Goal: Use online tool/utility

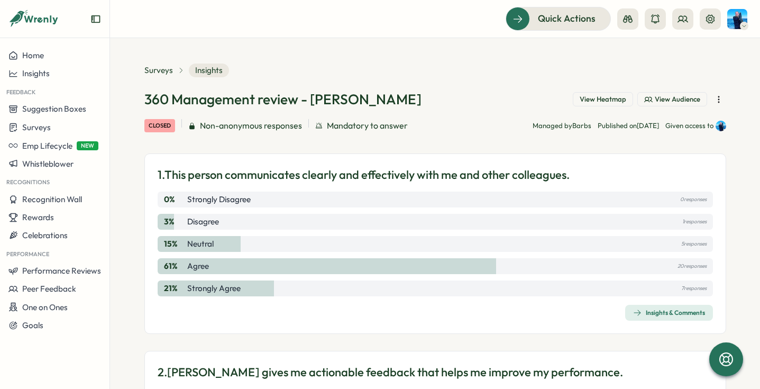
click at [658, 307] on span "Insights & Comments" at bounding box center [669, 312] width 72 height 15
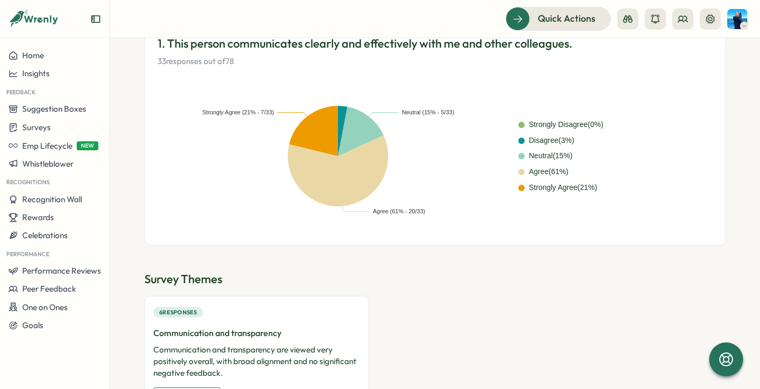
scroll to position [93, 0]
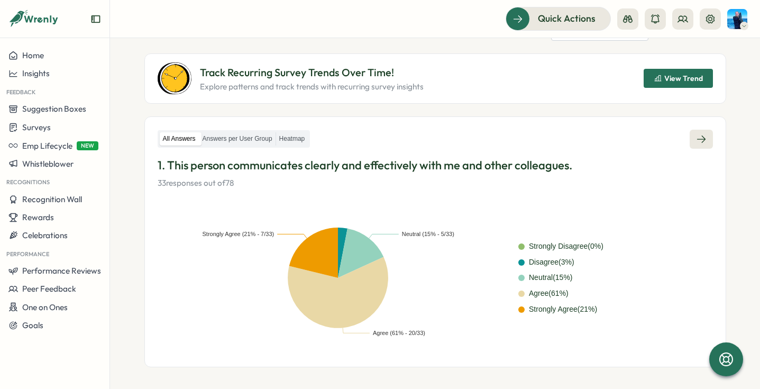
click at [704, 135] on link at bounding box center [701, 139] width 23 height 19
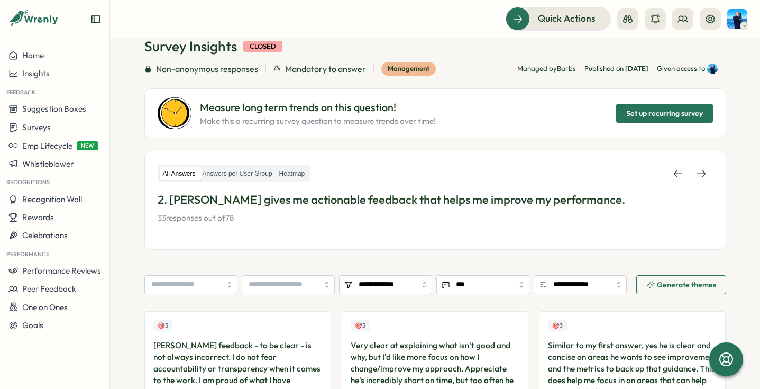
scroll to position [66, 0]
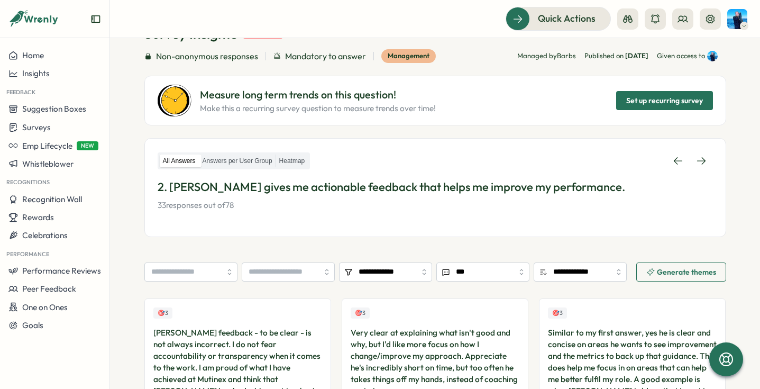
click at [670, 268] on span "Generate themes" at bounding box center [686, 271] width 59 height 7
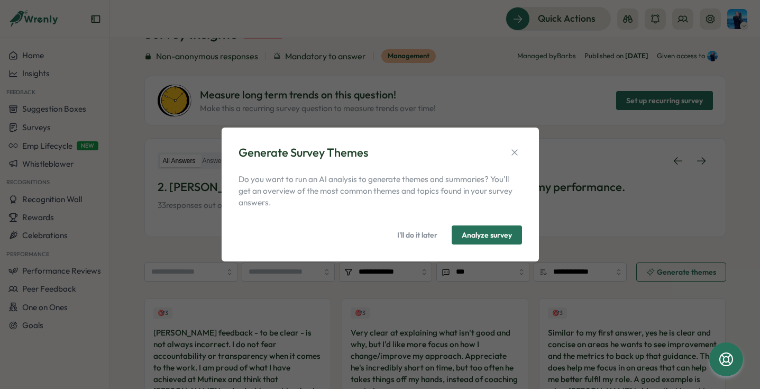
click at [485, 234] on span "Analyze survey" at bounding box center [487, 235] width 50 height 18
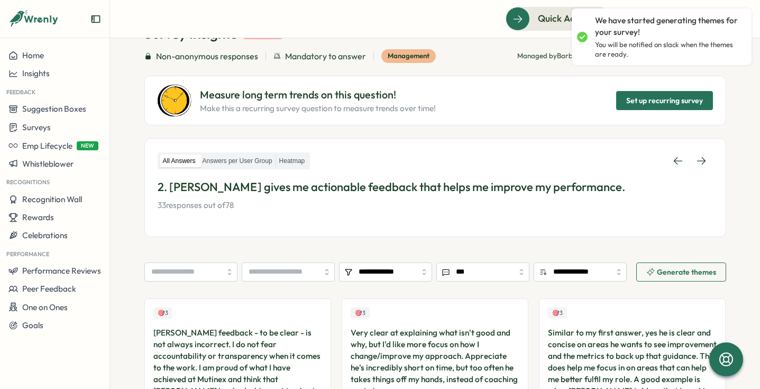
scroll to position [112, 0]
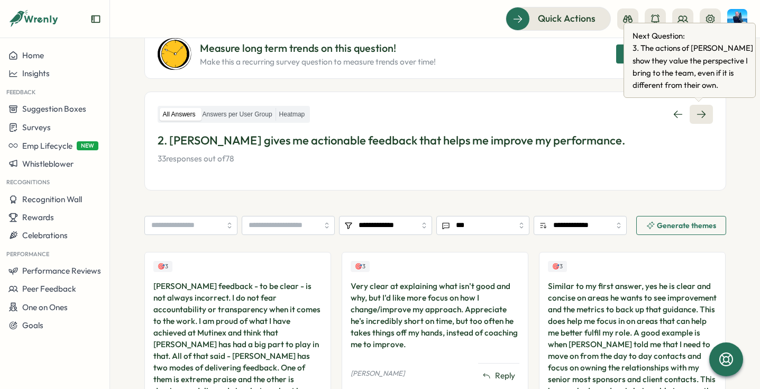
click at [704, 118] on link at bounding box center [701, 114] width 23 height 19
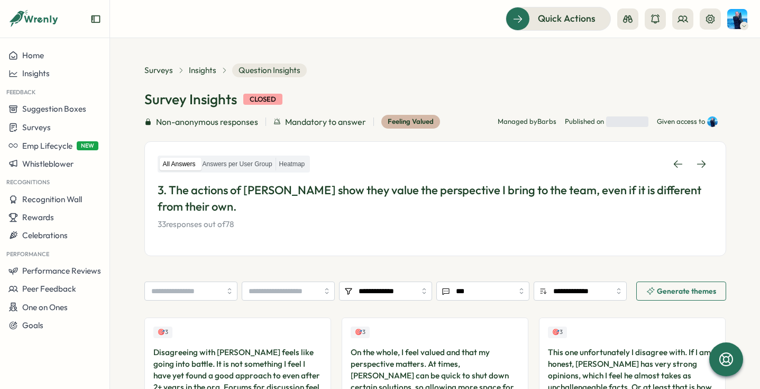
click at [689, 291] on span "Generate themes" at bounding box center [686, 290] width 59 height 7
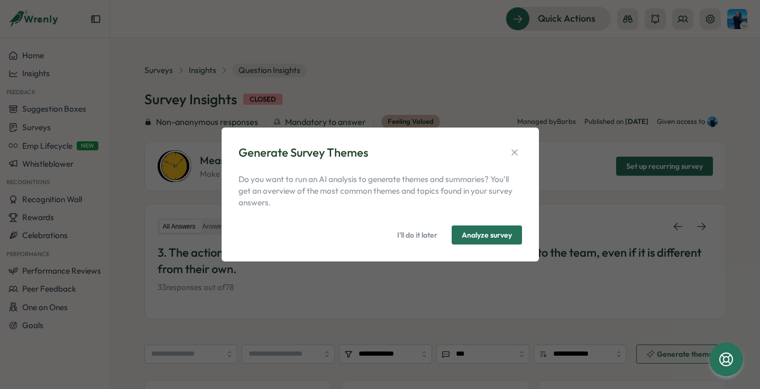
click at [488, 232] on span "Analyze survey" at bounding box center [487, 235] width 50 height 18
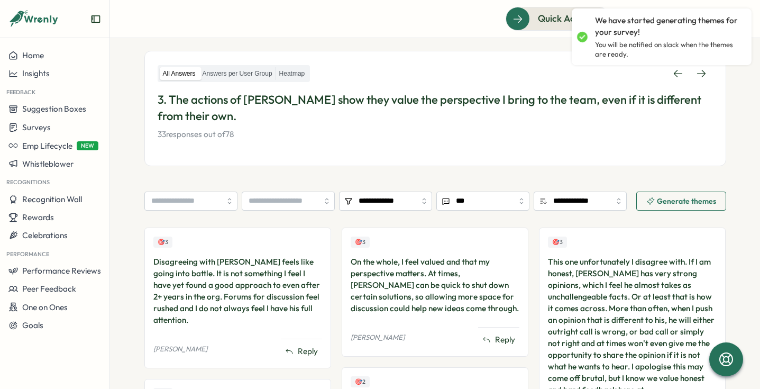
scroll to position [156, 0]
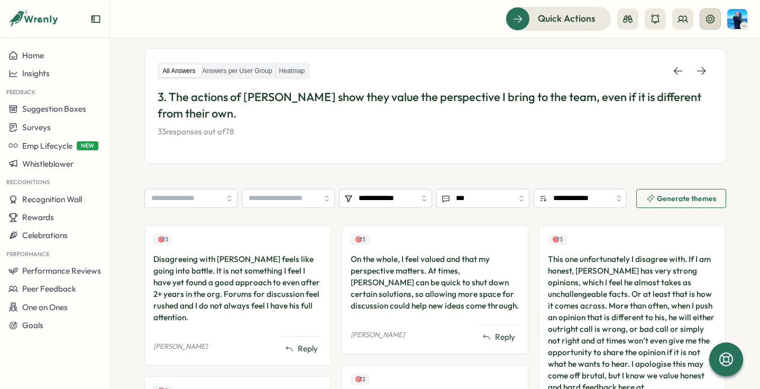
click at [705, 23] on icon at bounding box center [710, 19] width 11 height 11
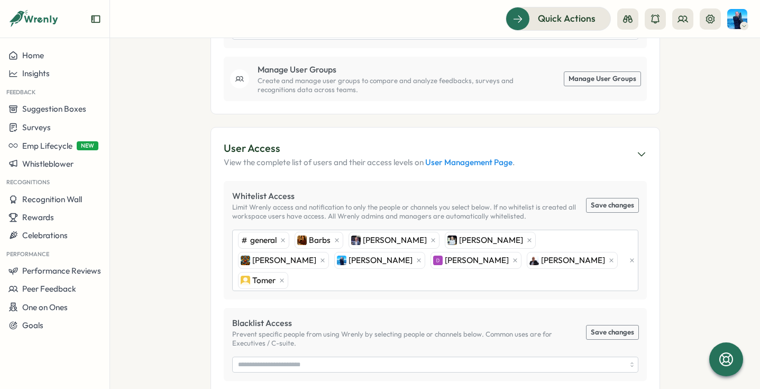
scroll to position [421, 0]
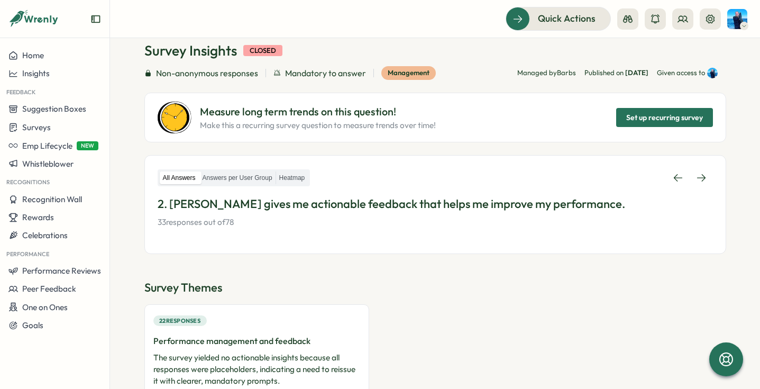
scroll to position [127, 0]
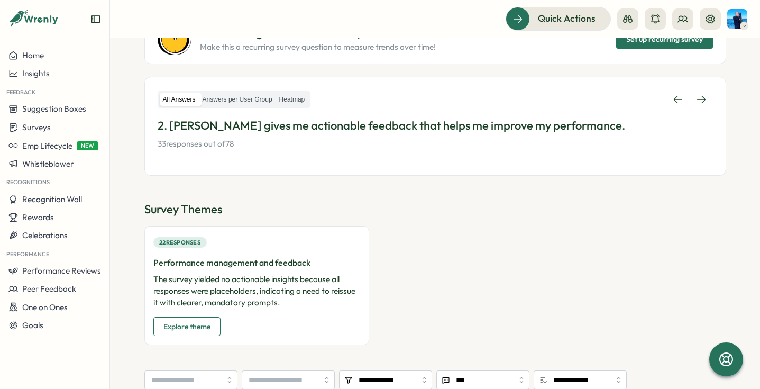
click at [204, 329] on span "Explore theme" at bounding box center [186, 326] width 47 height 18
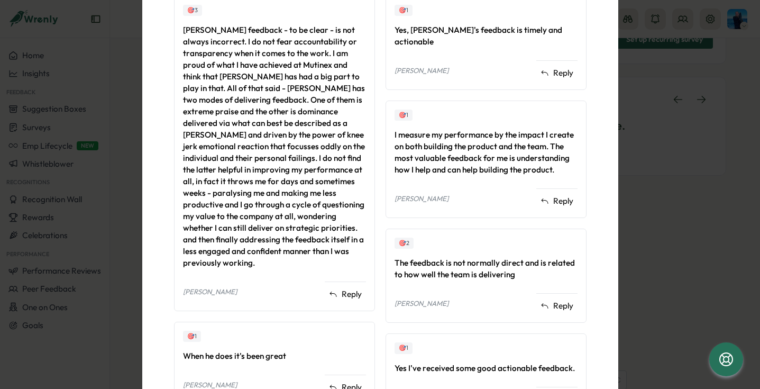
scroll to position [749, 0]
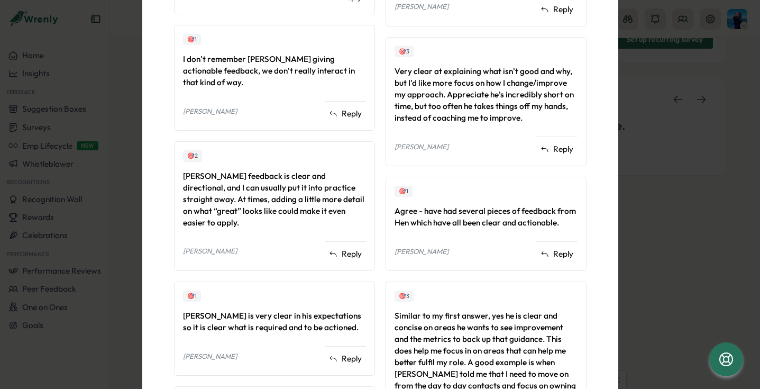
click at [707, 207] on div "Back to Insights Performance management and feedback The survey yielded no acti…" at bounding box center [380, 194] width 760 height 389
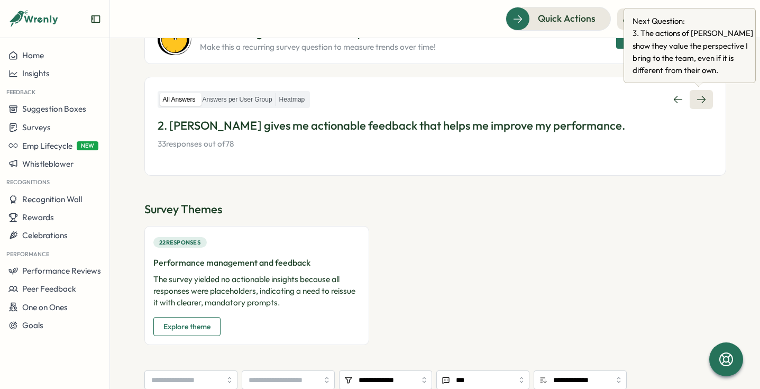
click at [703, 96] on icon at bounding box center [701, 99] width 11 height 11
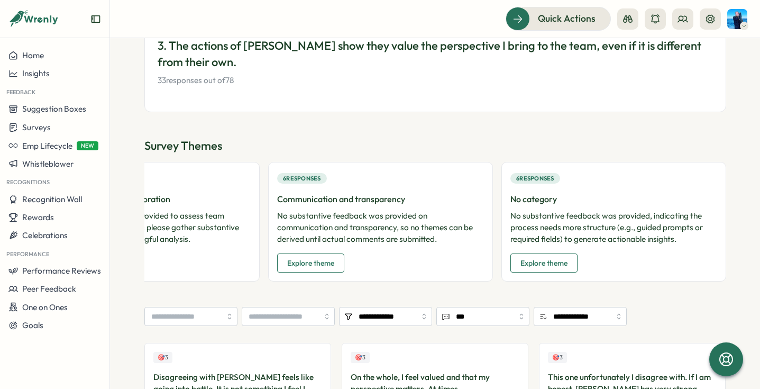
scroll to position [0, 110]
